Goal: Transaction & Acquisition: Purchase product/service

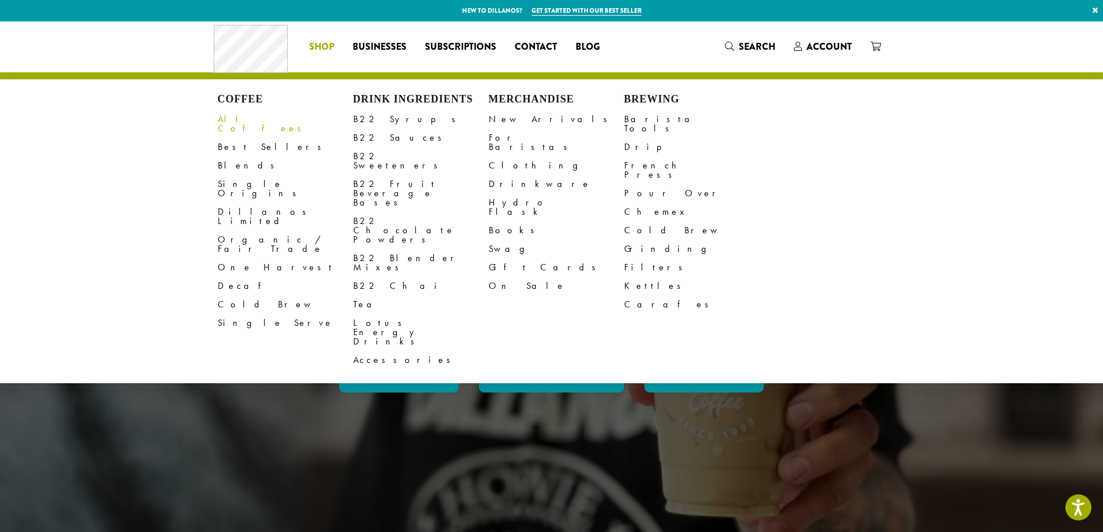
click at [231, 116] on link "All Coffees" at bounding box center [285, 124] width 135 height 28
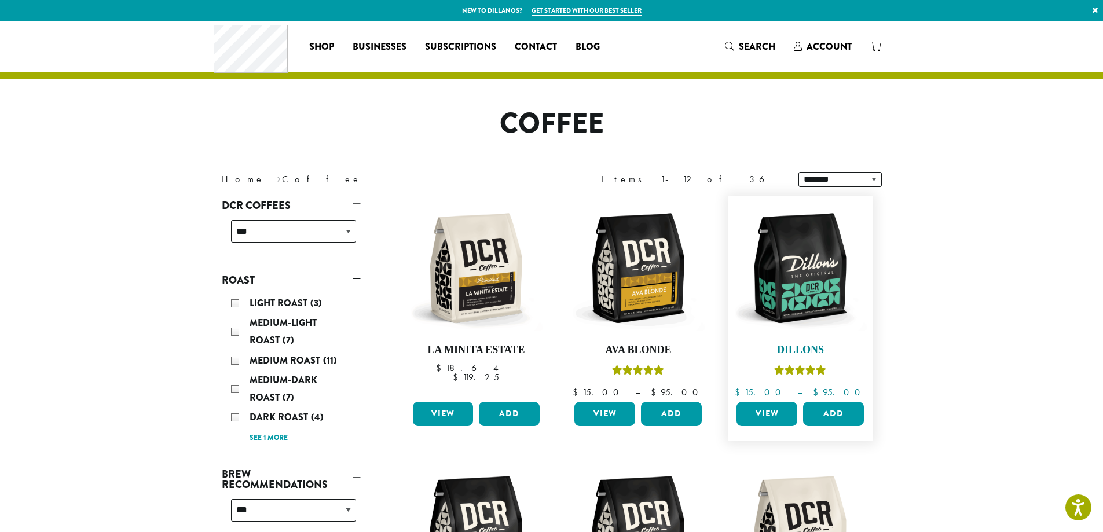
click at [811, 292] on img at bounding box center [799, 267] width 133 height 133
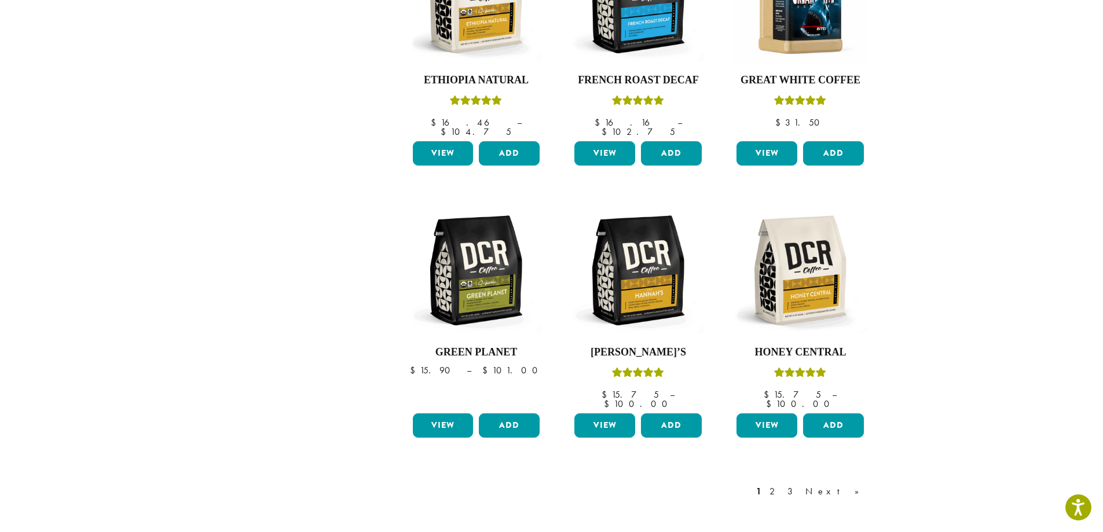
scroll to position [810, 0]
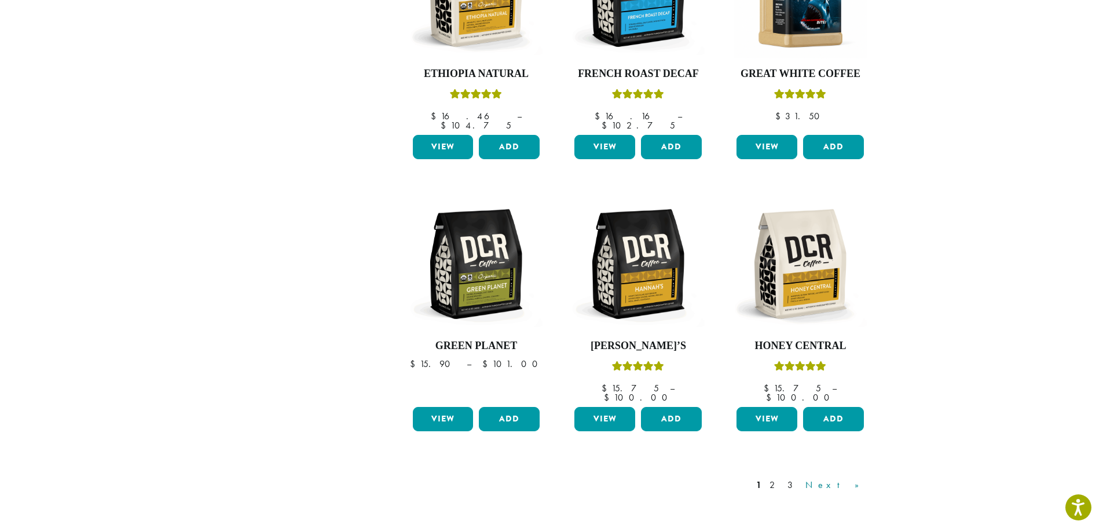
click at [856, 478] on link "Next »" at bounding box center [836, 485] width 67 height 14
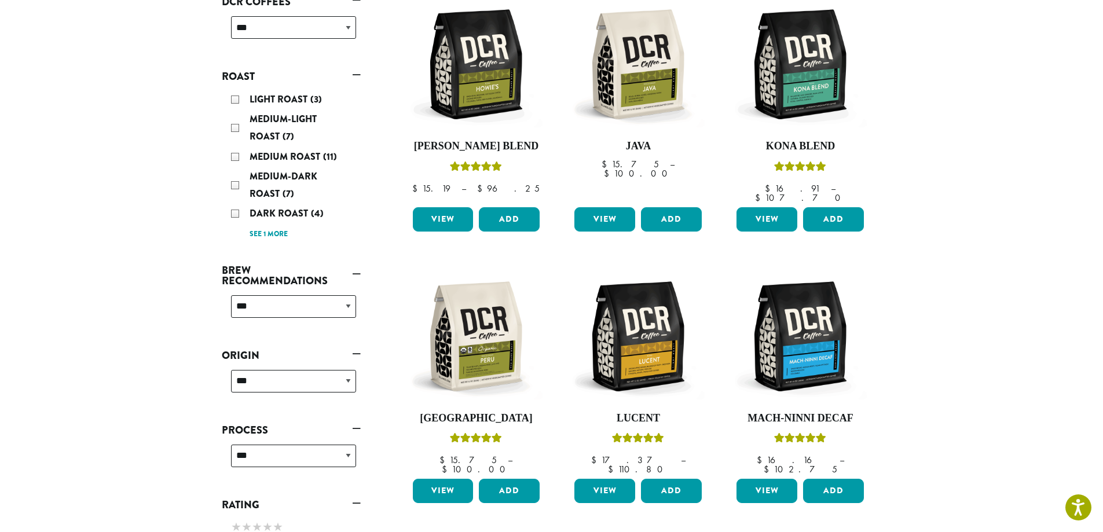
scroll to position [71, 0]
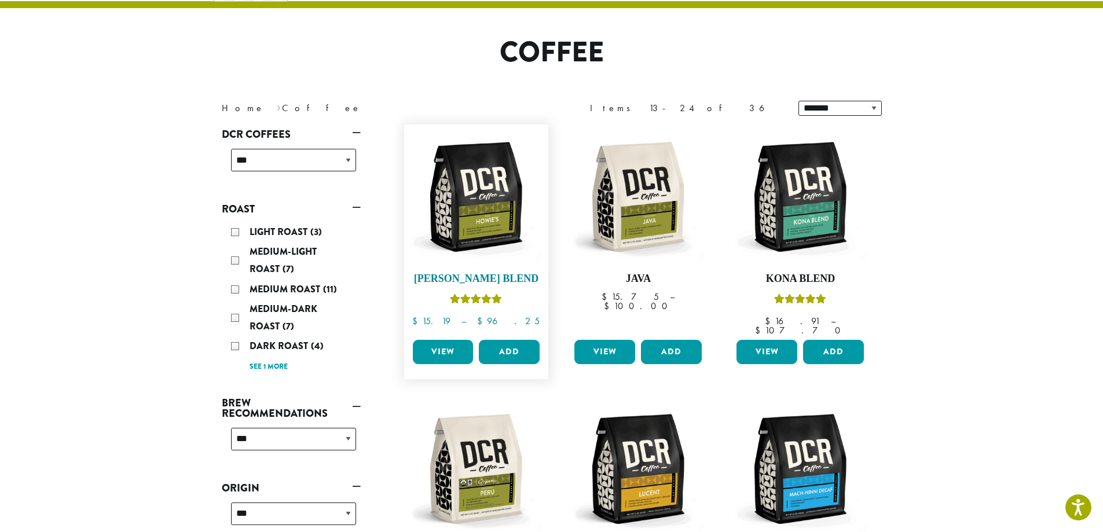
click at [486, 228] on img at bounding box center [475, 196] width 133 height 133
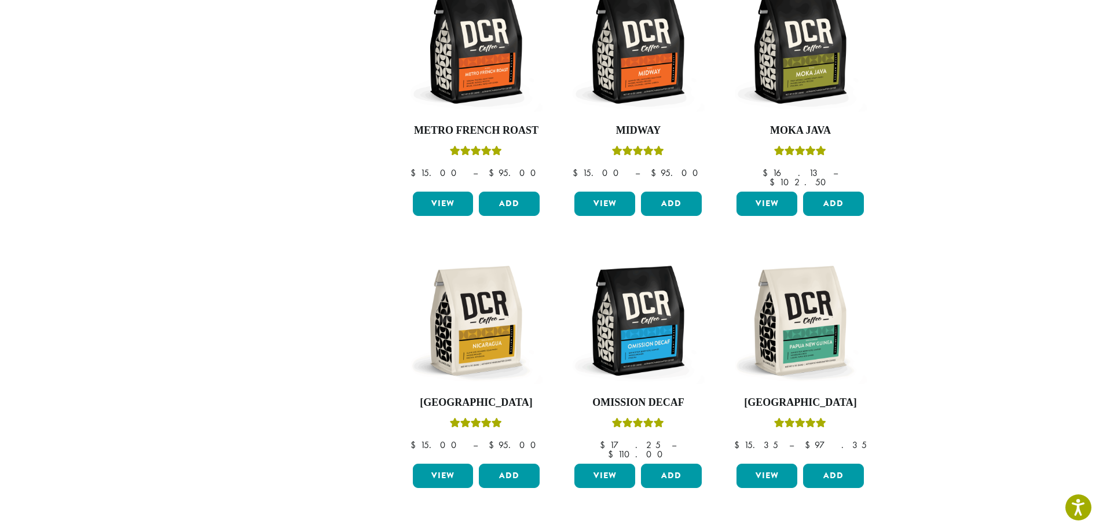
scroll to position [766, 0]
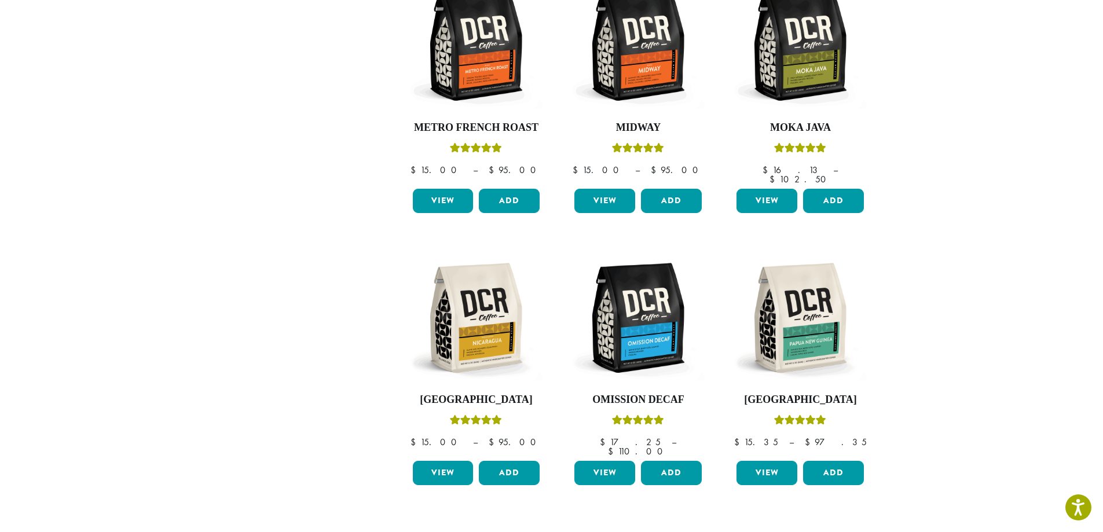
click at [853, 531] on link "Next »" at bounding box center [836, 539] width 67 height 14
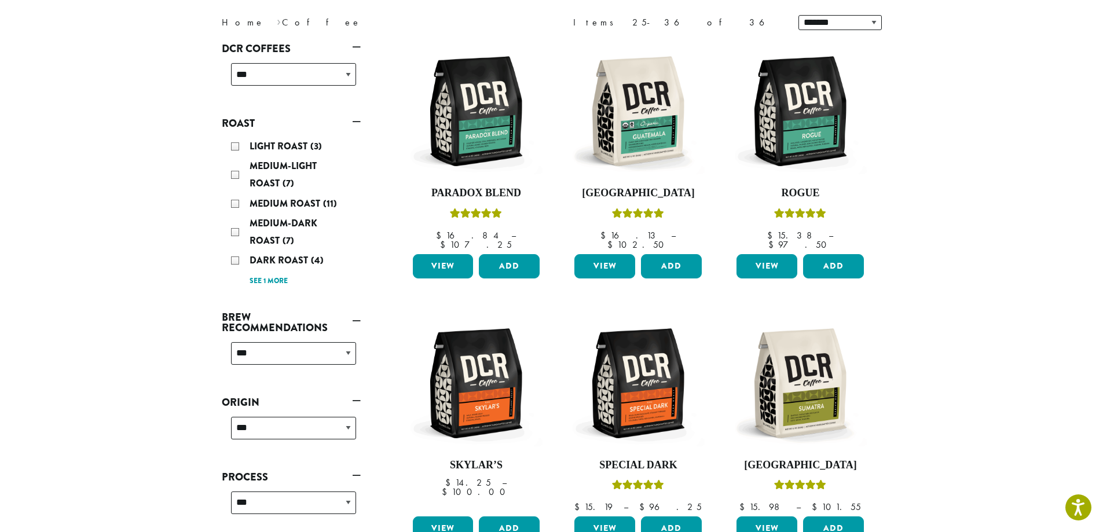
scroll to position [71, 0]
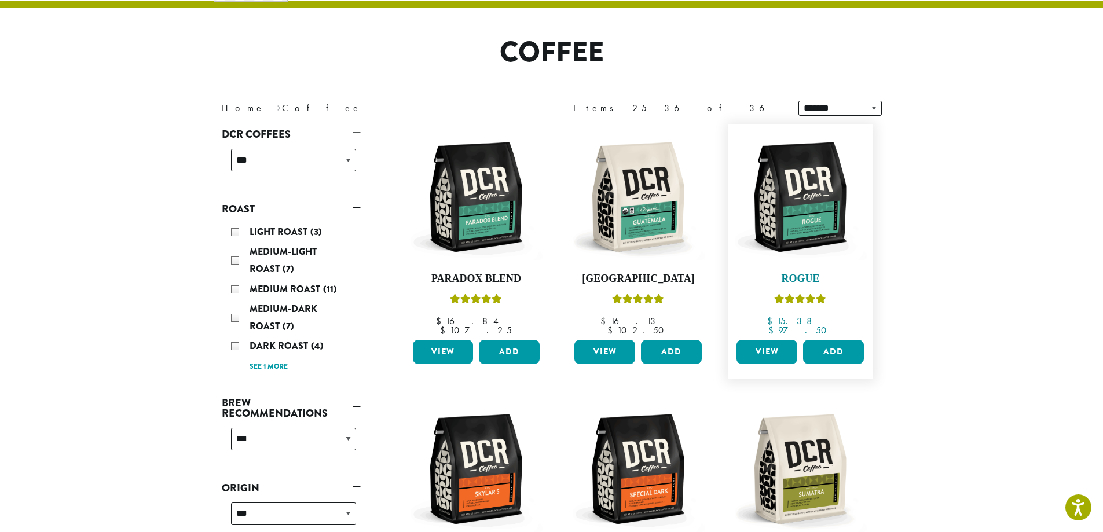
click at [790, 216] on img at bounding box center [799, 196] width 133 height 133
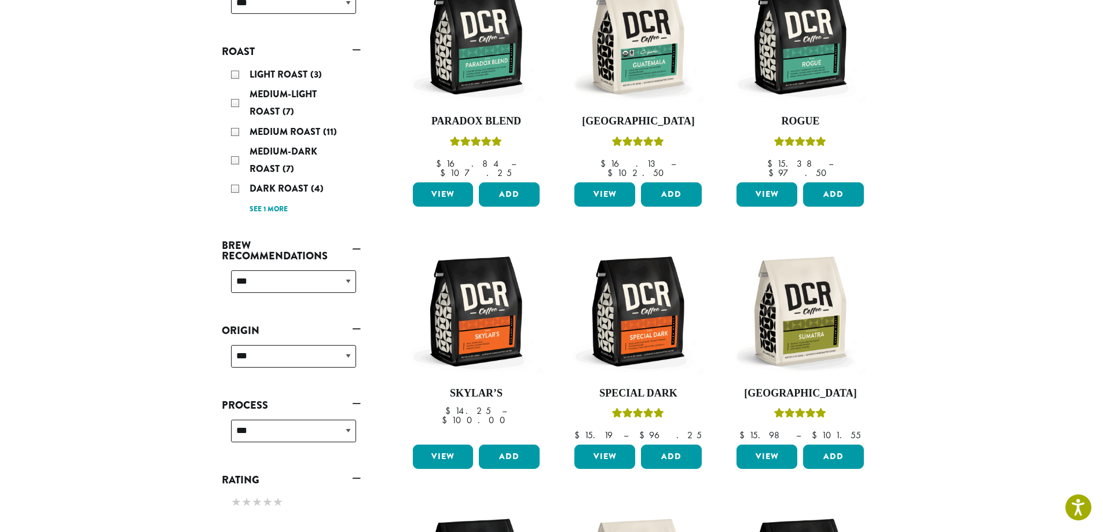
scroll to position [71, 0]
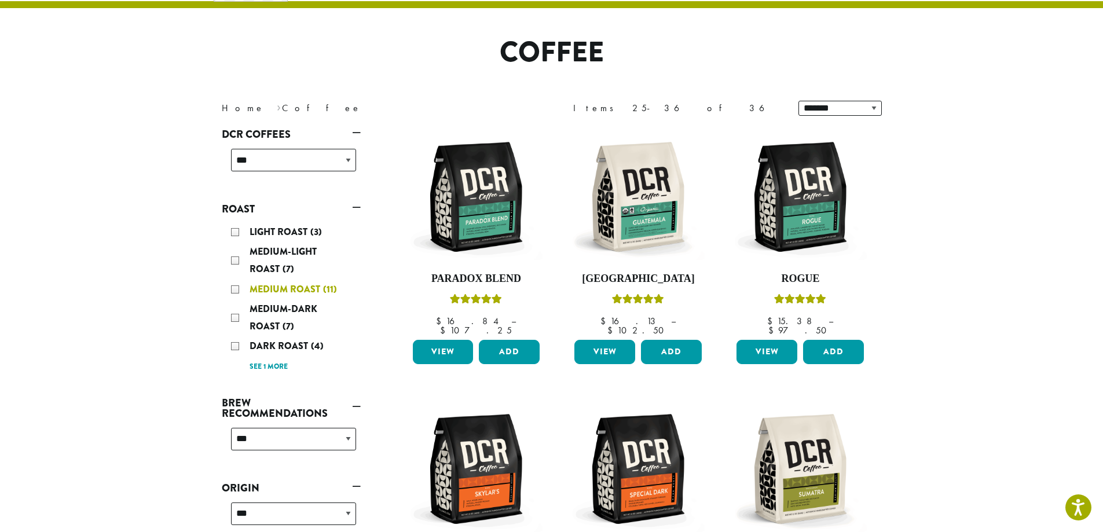
click at [237, 289] on div "Medium Roast (11)" at bounding box center [293, 289] width 125 height 17
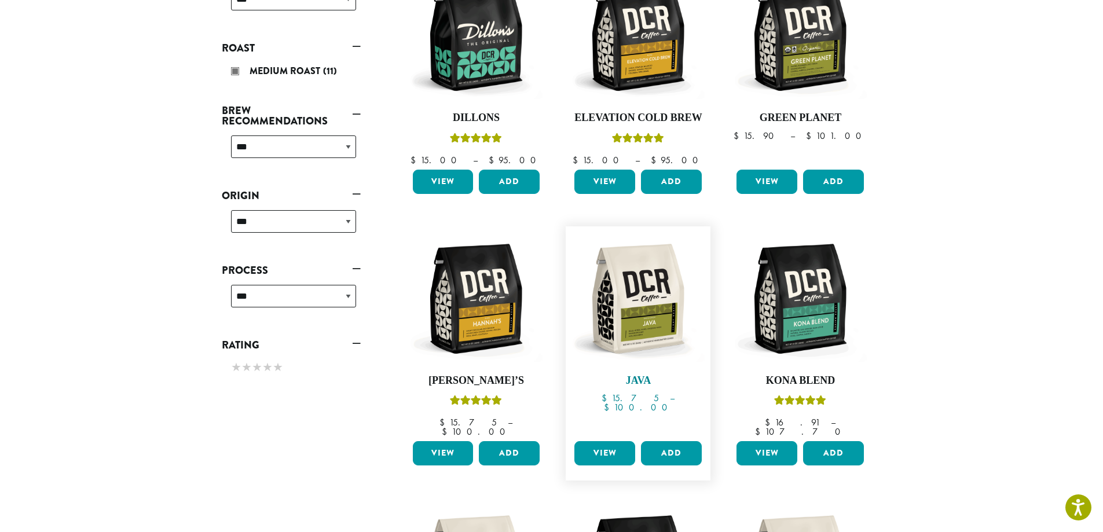
scroll to position [303, 0]
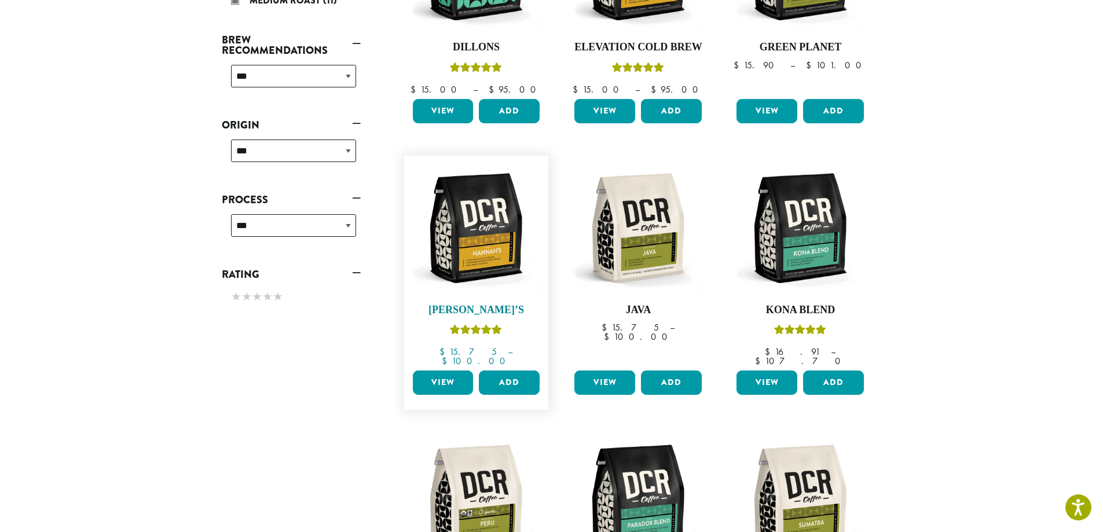
click at [477, 274] on img at bounding box center [475, 227] width 133 height 133
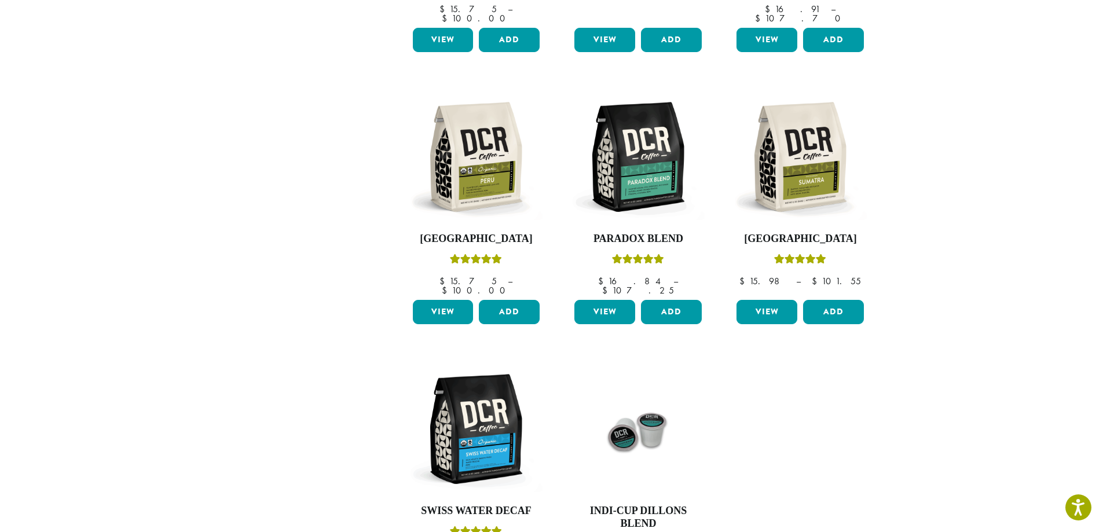
scroll to position [650, 0]
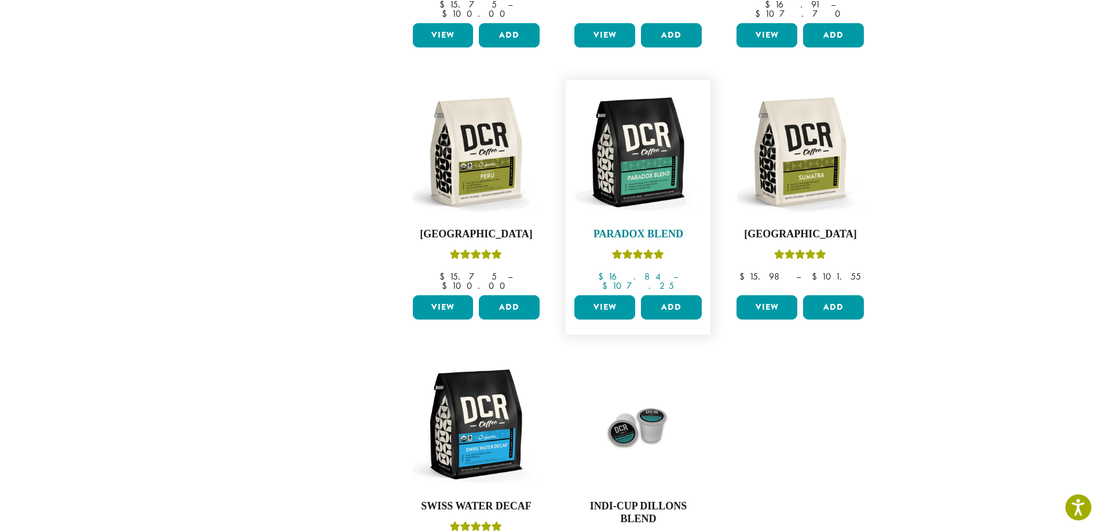
click at [640, 189] on img at bounding box center [637, 152] width 133 height 133
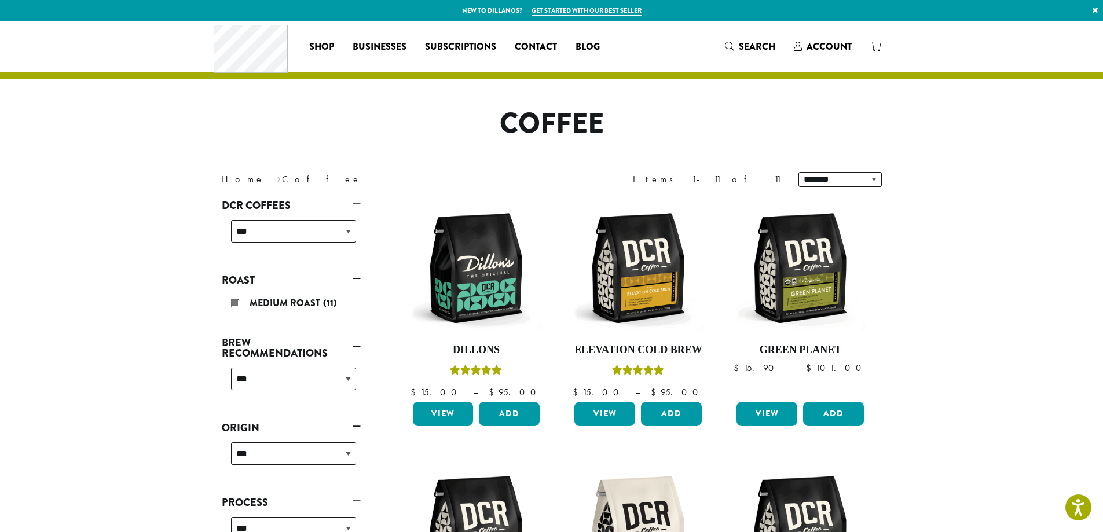
scroll to position [58, 0]
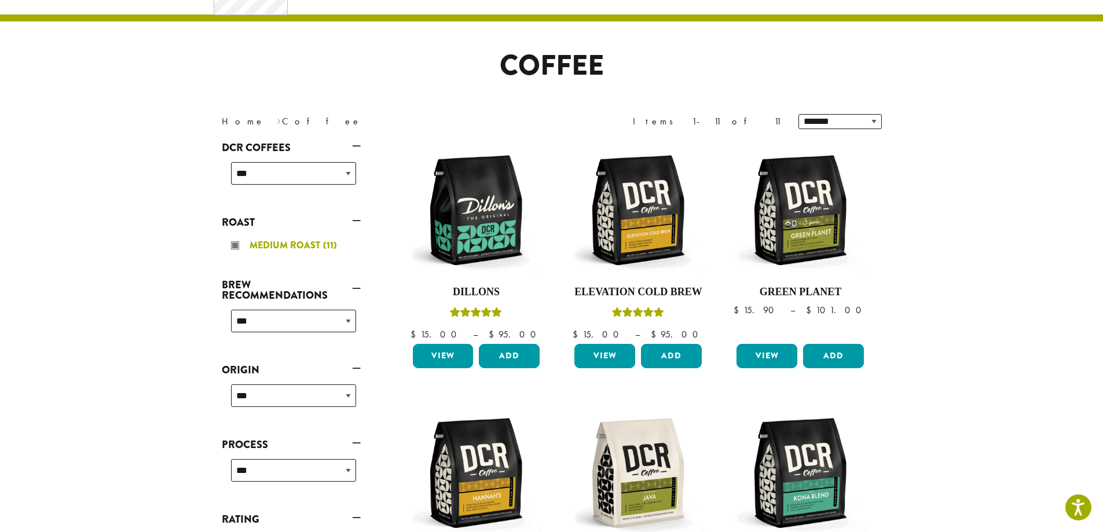
click at [232, 245] on div "Medium Roast (11)" at bounding box center [293, 245] width 125 height 17
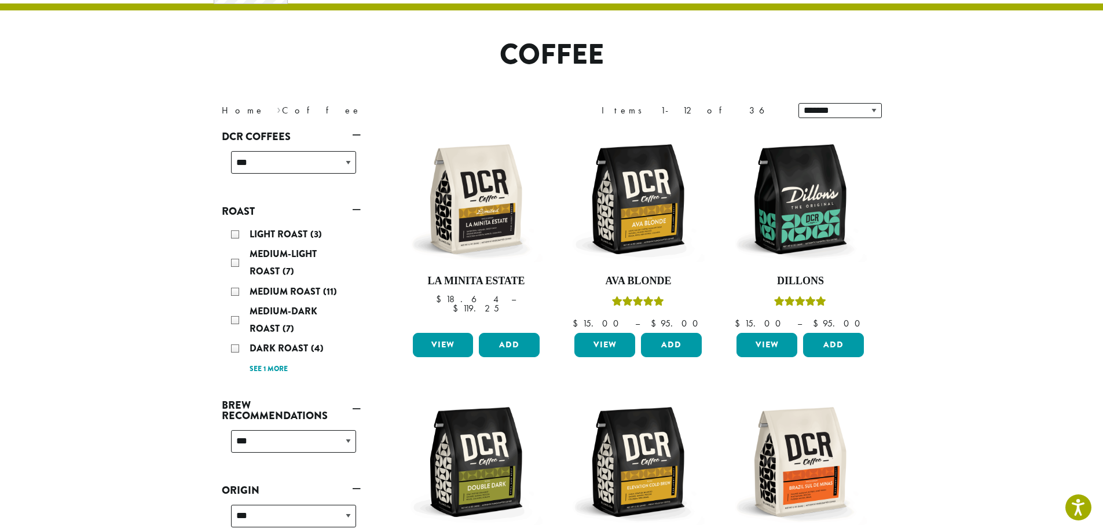
scroll to position [71, 0]
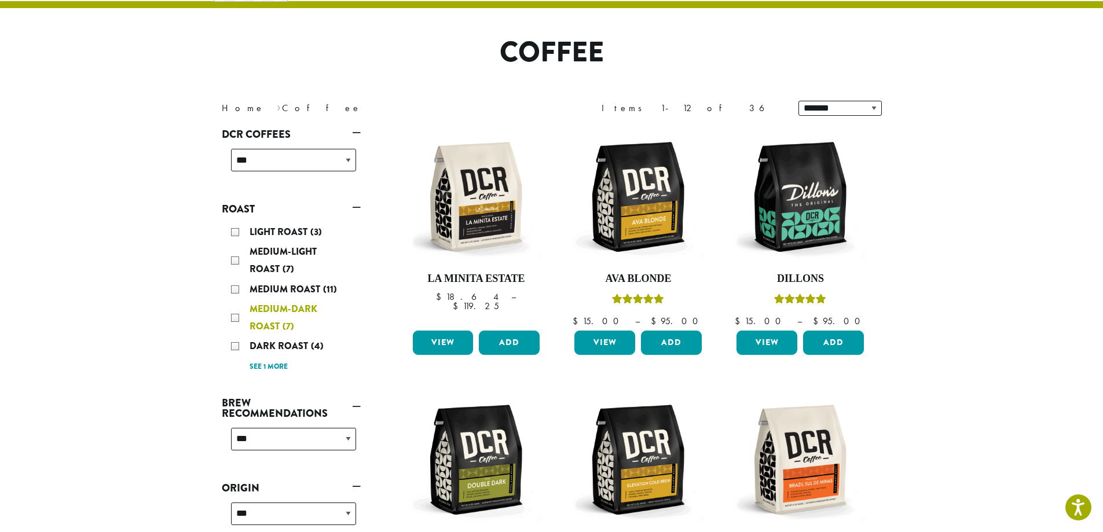
click at [232, 318] on div "Medium-Dark Roast (7)" at bounding box center [293, 317] width 125 height 35
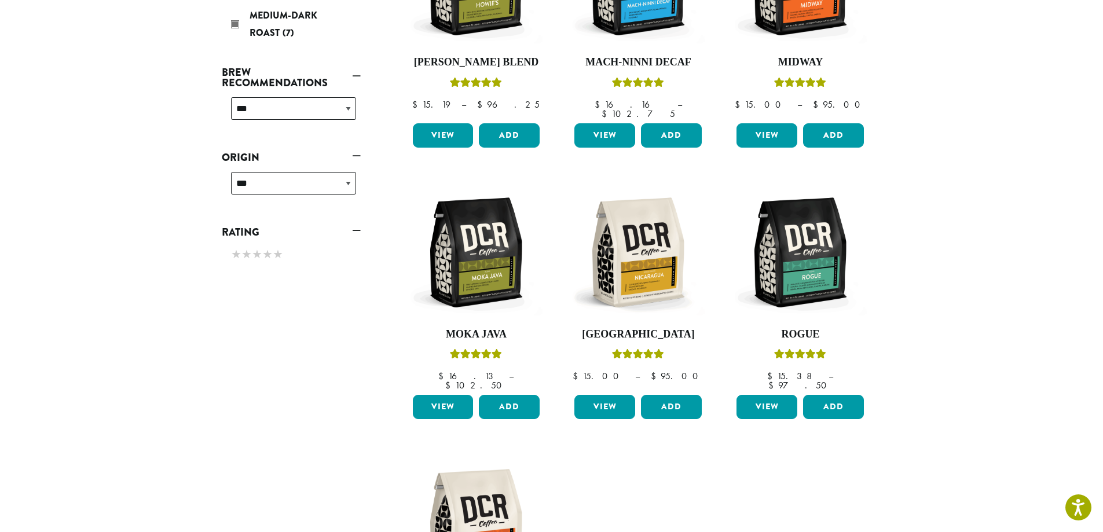
scroll to position [245, 0]
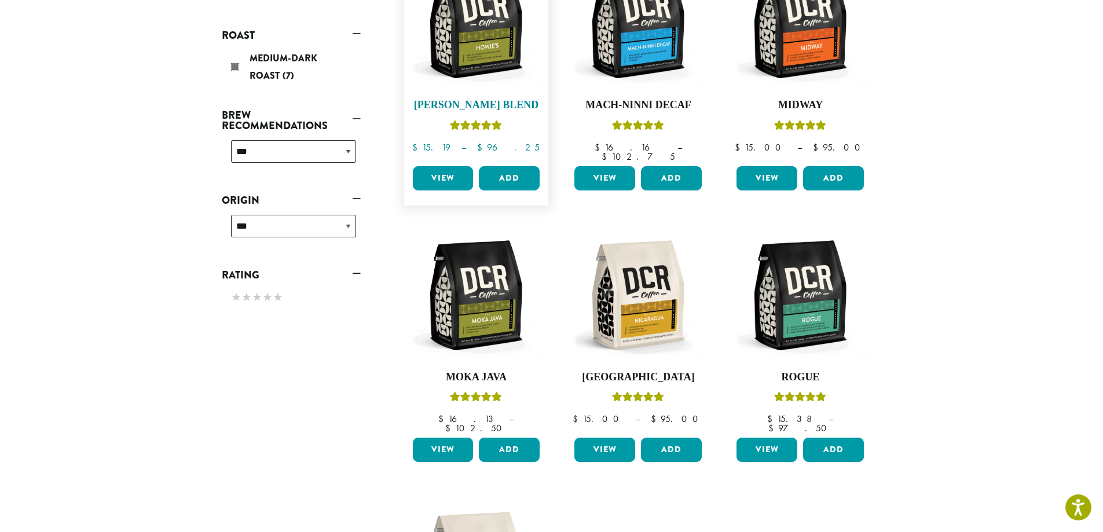
click at [504, 52] on img at bounding box center [475, 23] width 133 height 133
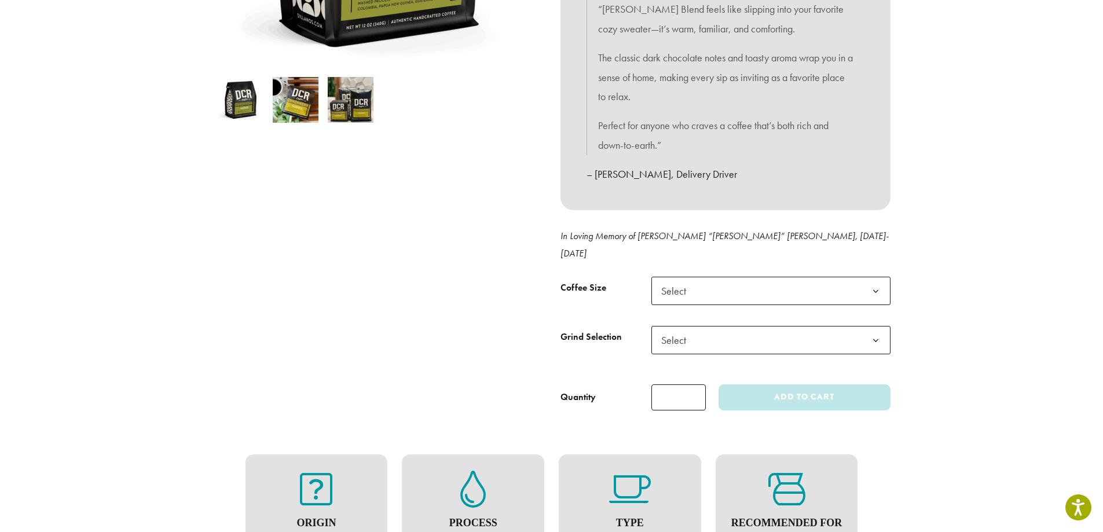
scroll to position [405, 0]
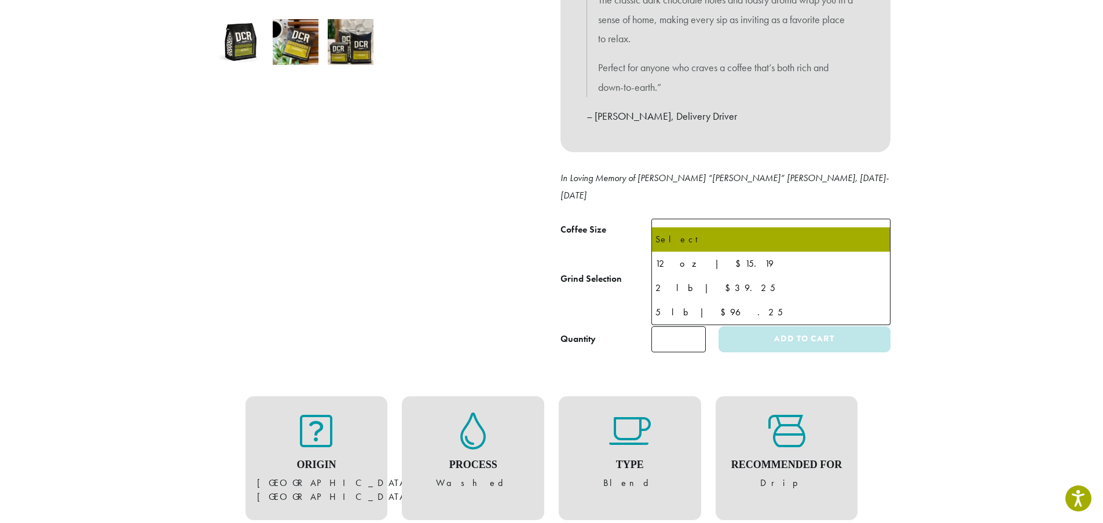
click at [746, 219] on span "Select" at bounding box center [770, 233] width 239 height 28
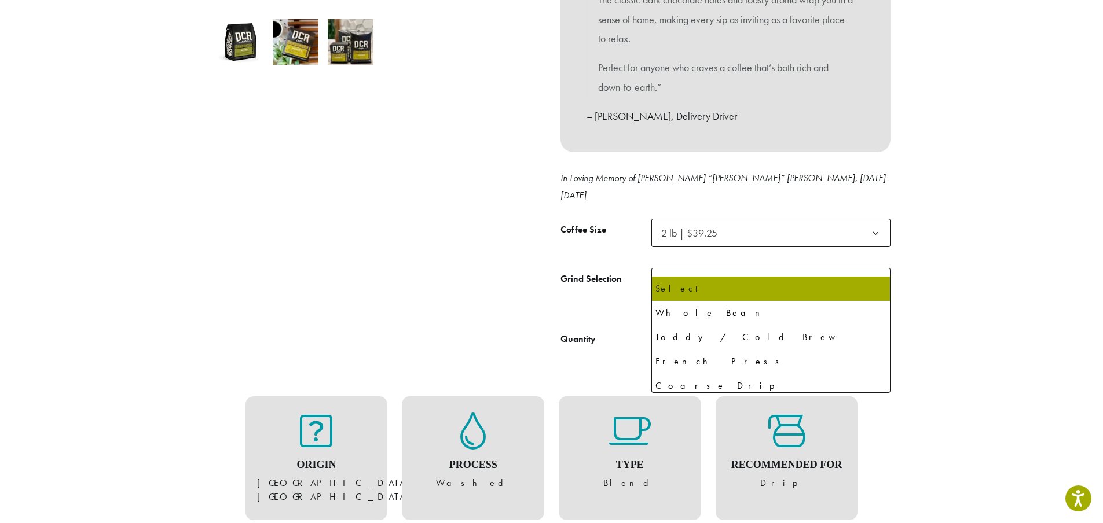
click at [708, 268] on span "Select" at bounding box center [770, 282] width 239 height 28
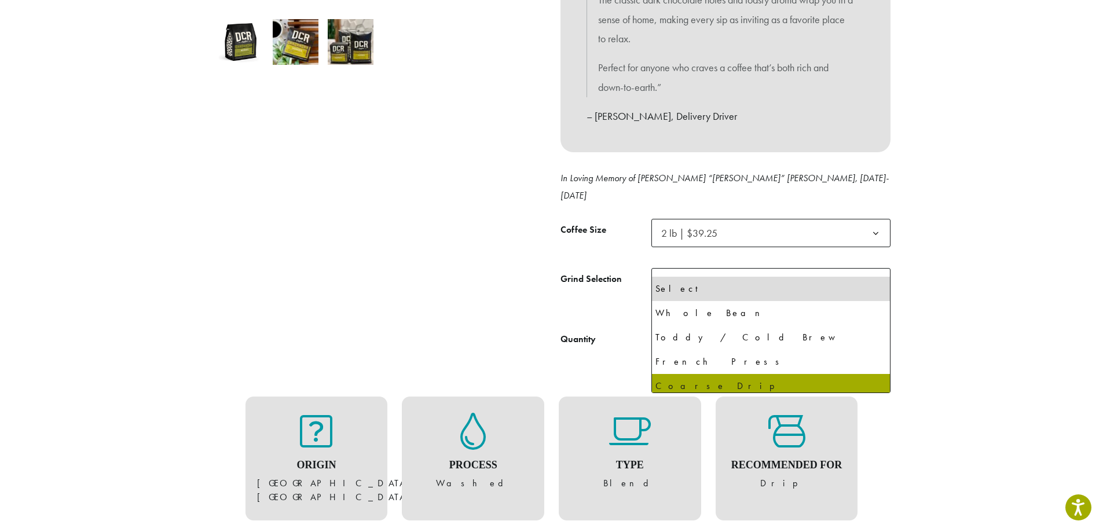
select select "**********"
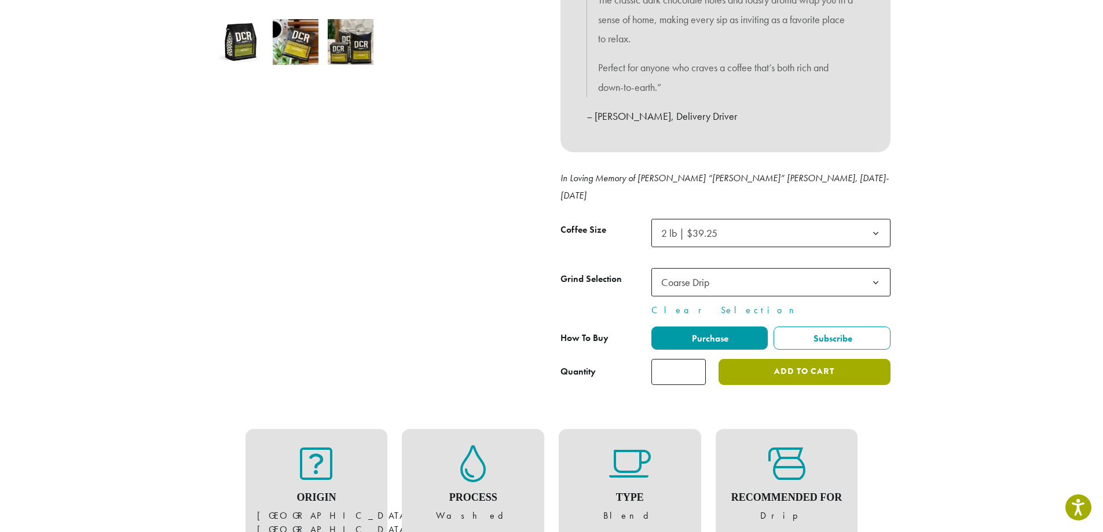
click at [798, 359] on button "Add to cart" at bounding box center [803, 372] width 171 height 26
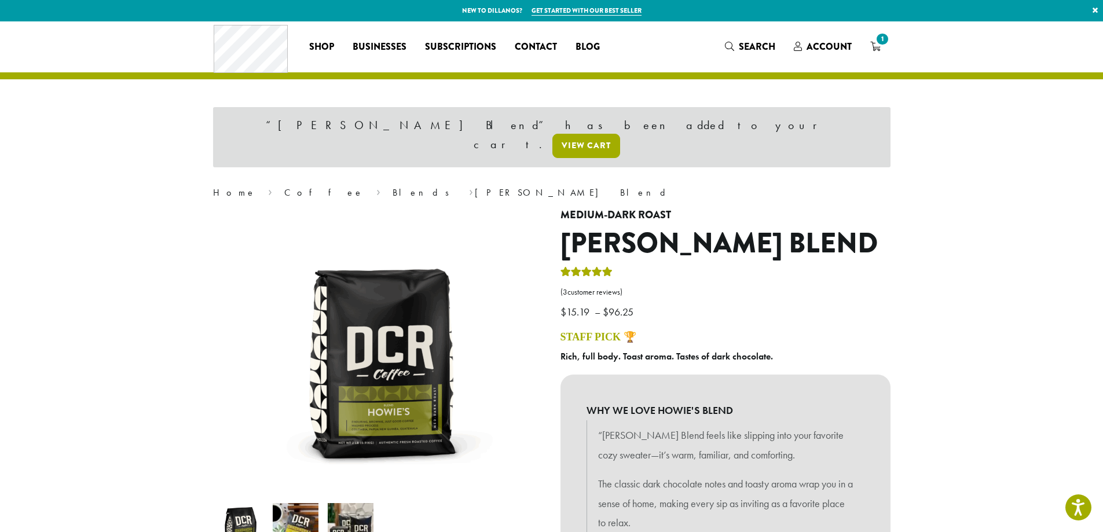
click at [620, 134] on link "View cart" at bounding box center [586, 146] width 68 height 24
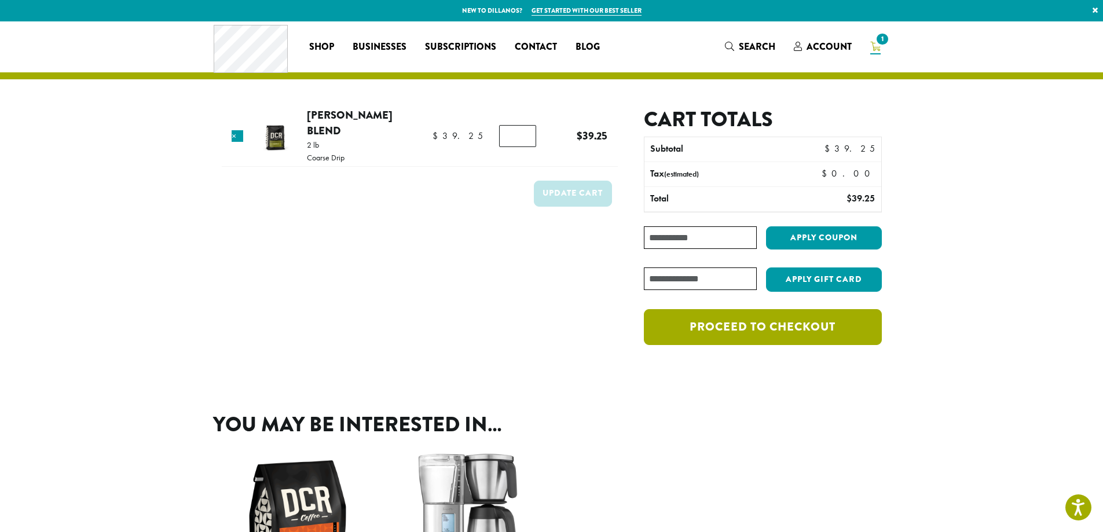
click at [776, 321] on link "Proceed to checkout" at bounding box center [762, 327] width 237 height 36
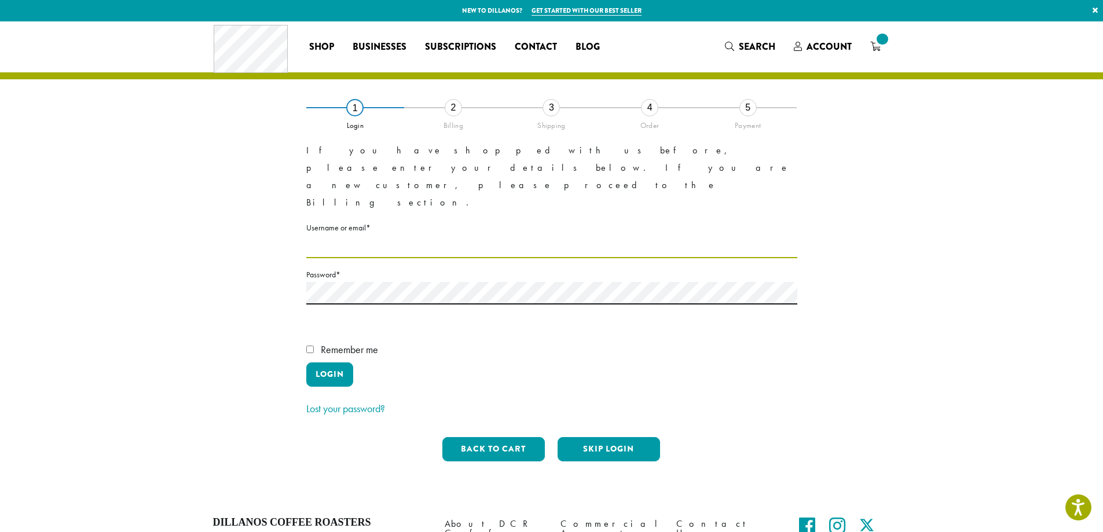
click at [398, 236] on input "Username or email * Required" at bounding box center [551, 247] width 491 height 23
type input "**********"
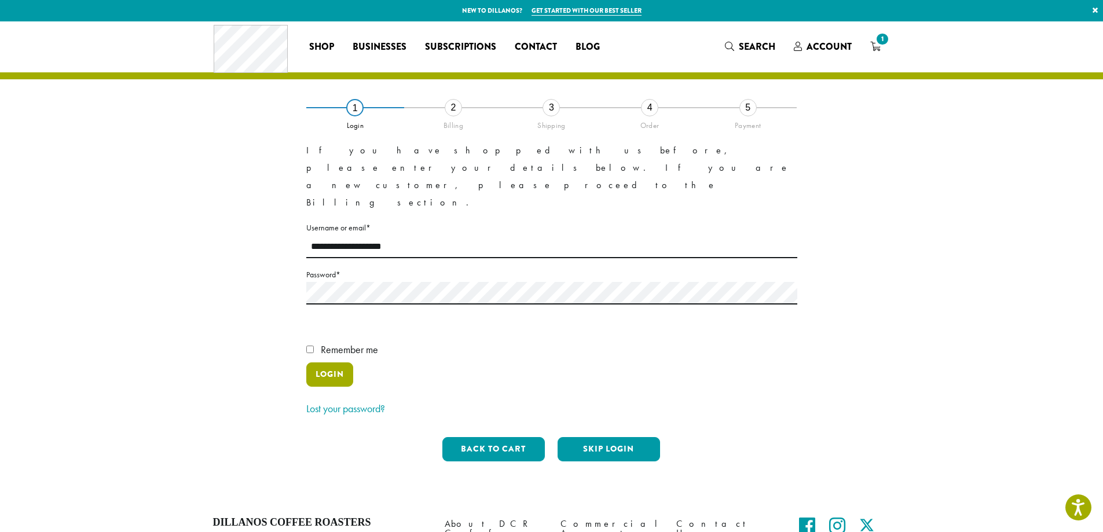
click at [344, 362] on button "Login" at bounding box center [329, 374] width 47 height 24
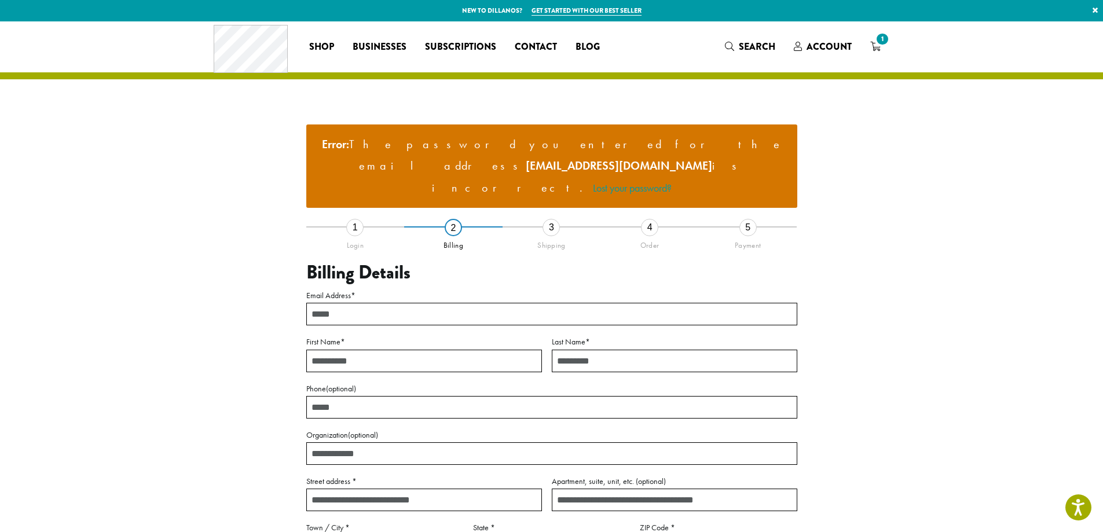
click at [350, 303] on input "Email Address *" at bounding box center [551, 314] width 491 height 23
type input "**********"
type input "*****"
type input "********"
type input "**********"
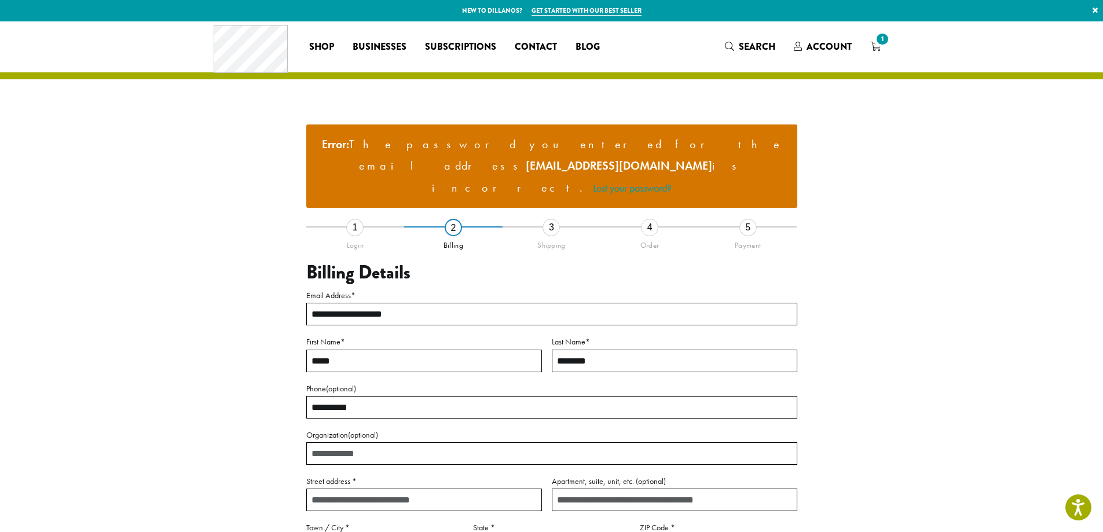
type input "**********"
select select "**"
type input "*****"
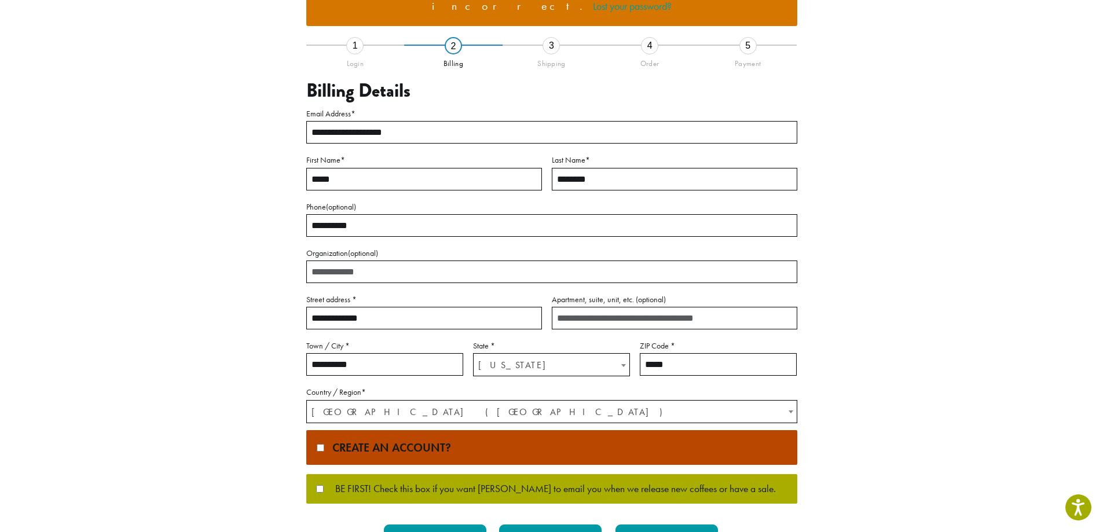
scroll to position [306, 0]
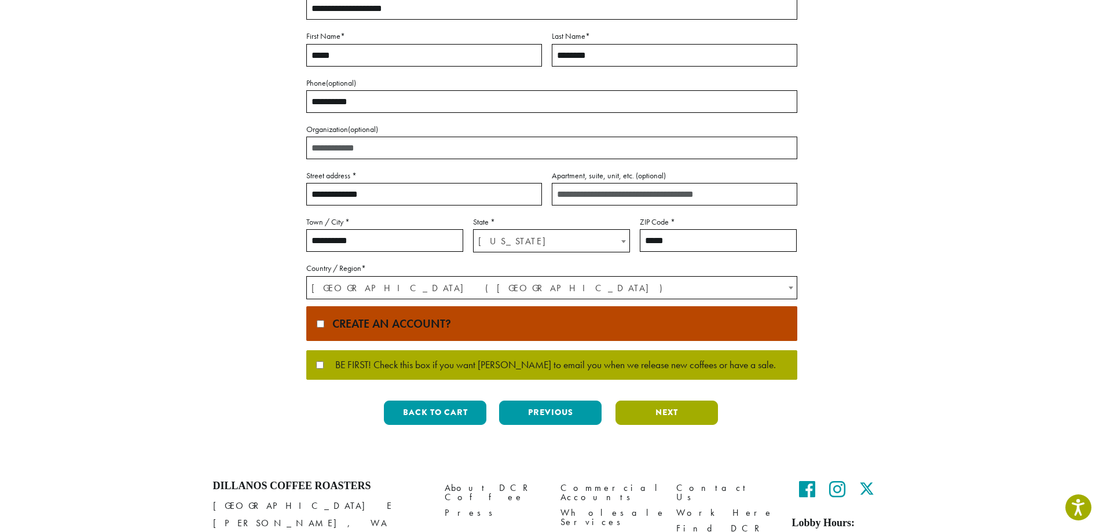
click at [660, 401] on button "Next" at bounding box center [666, 413] width 102 height 24
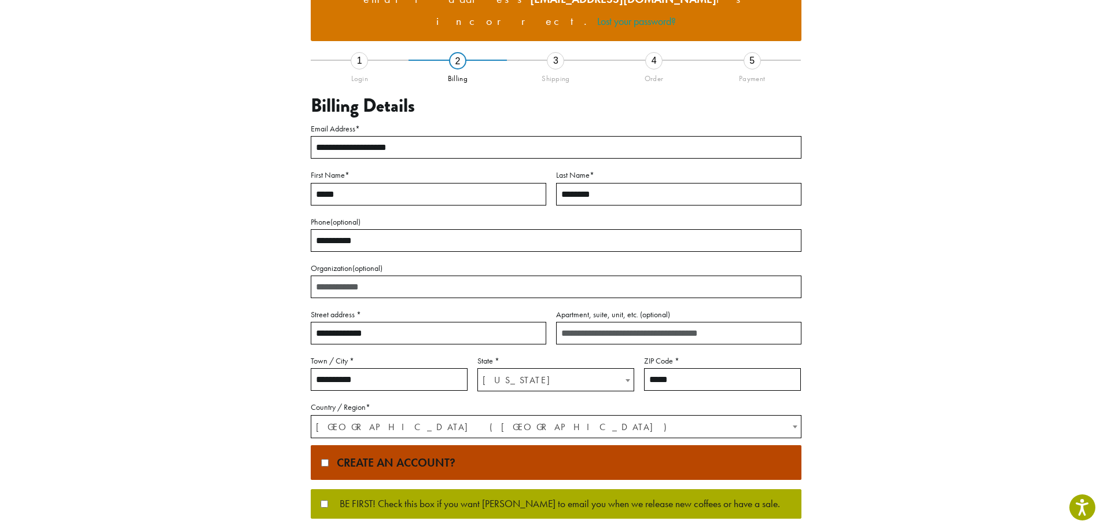
scroll to position [54, 0]
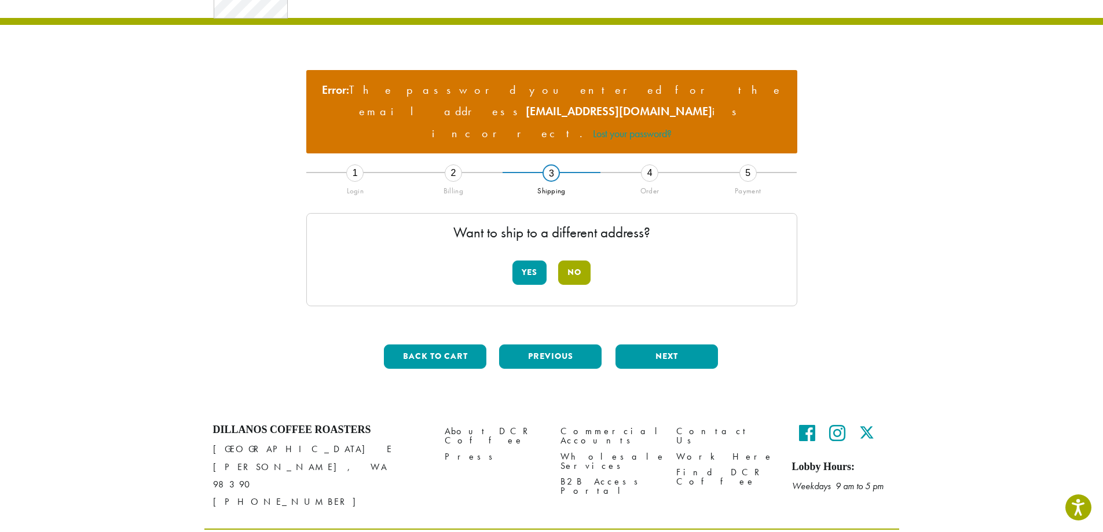
click at [585, 260] on button "No" at bounding box center [574, 272] width 32 height 24
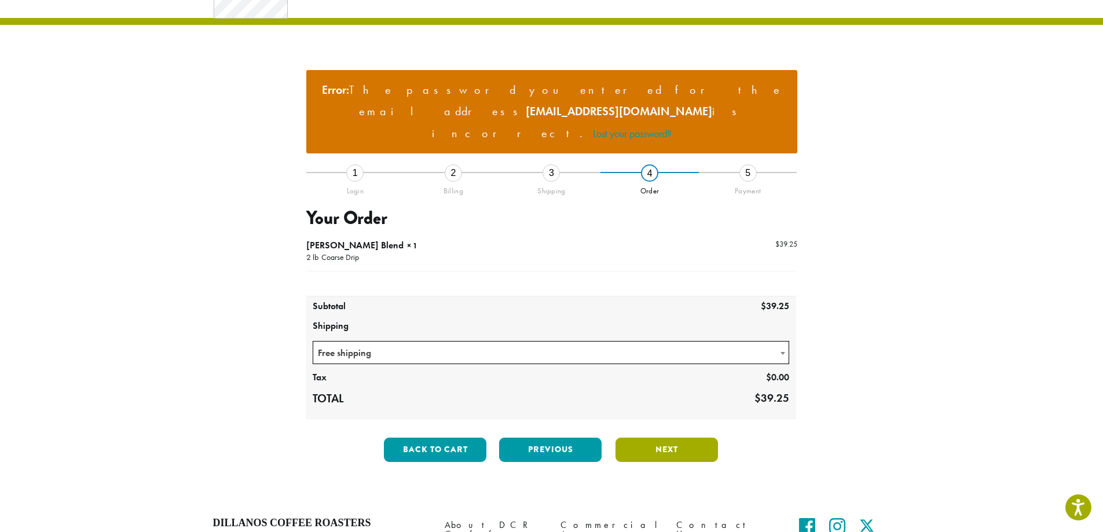
click at [684, 438] on button "Next" at bounding box center [666, 450] width 102 height 24
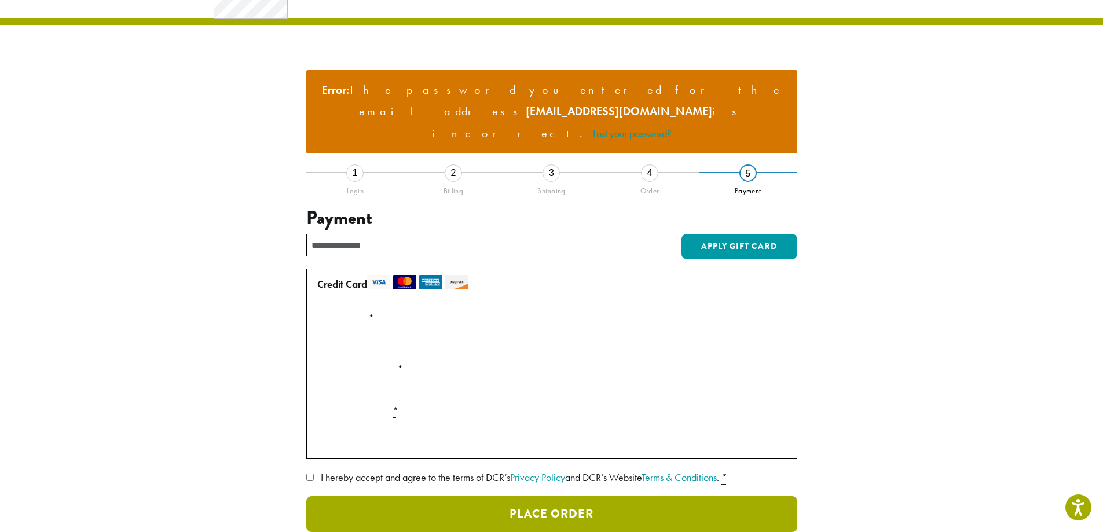
click at [593, 498] on button "Place Order" at bounding box center [551, 514] width 491 height 36
